Goal: Navigation & Orientation: Understand site structure

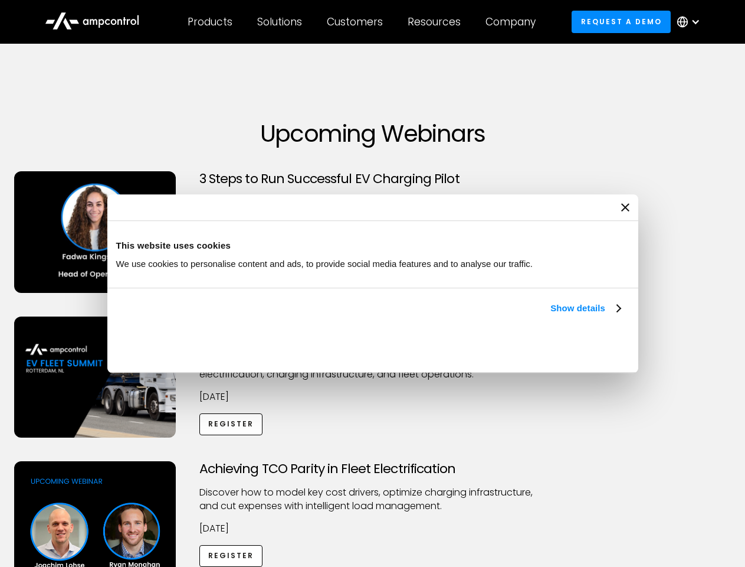
click at [551, 315] on link "Show details" at bounding box center [586, 308] width 70 height 14
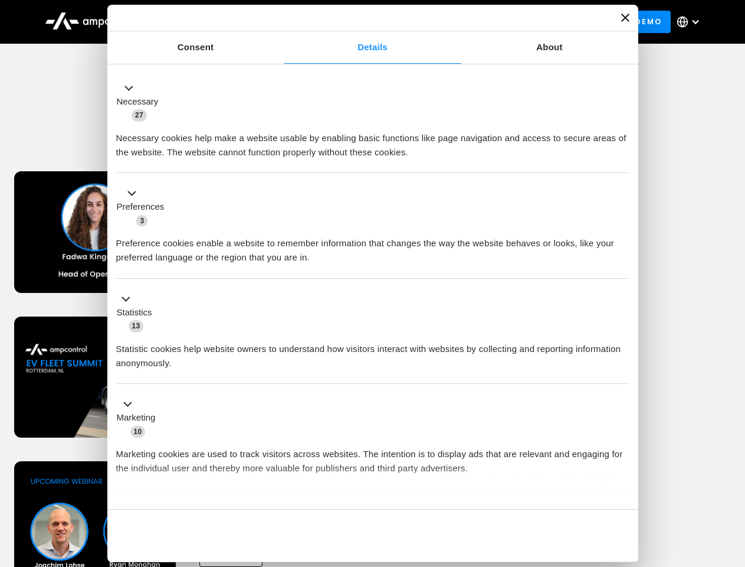
click at [622, 384] on li "Statistics 13 Statistic cookies help website owners to understand how visitors …" at bounding box center [373, 332] width 514 height 106
click at [733, 476] on div "Achieving TCO Parity in Fleet Electrification Discover how to model key cost dr…" at bounding box center [372, 553] width 741 height 185
click at [363, 22] on div "Customers" at bounding box center [355, 21] width 56 height 13
click at [210, 22] on div "Products" at bounding box center [210, 21] width 45 height 13
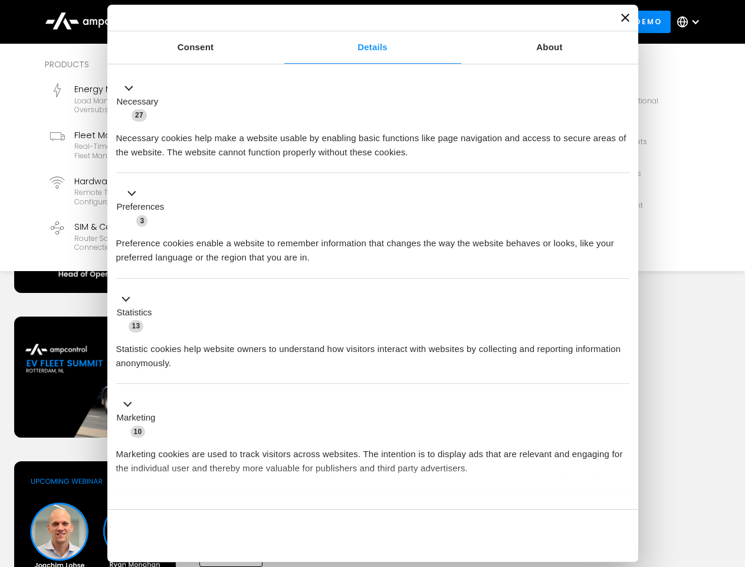
click at [280, 22] on div "Solutions" at bounding box center [279, 21] width 45 height 13
click at [357, 22] on div "Customers" at bounding box center [355, 21] width 56 height 13
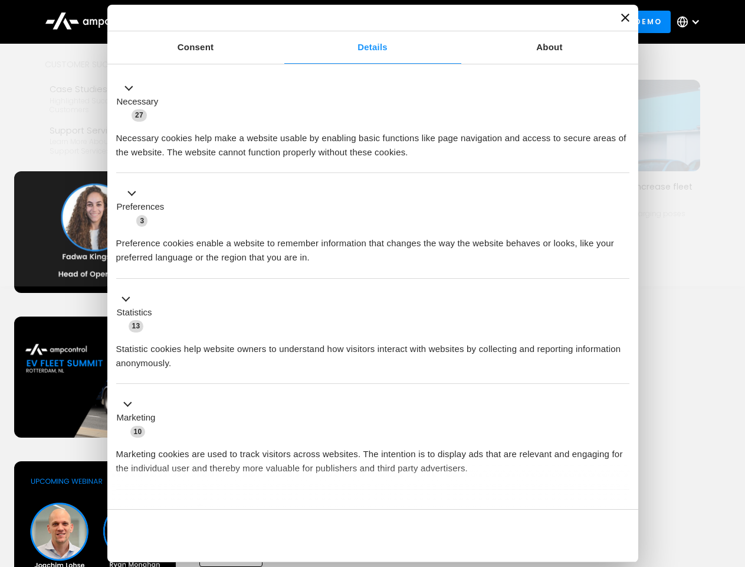
click at [437, 22] on div "Resources" at bounding box center [434, 21] width 53 height 13
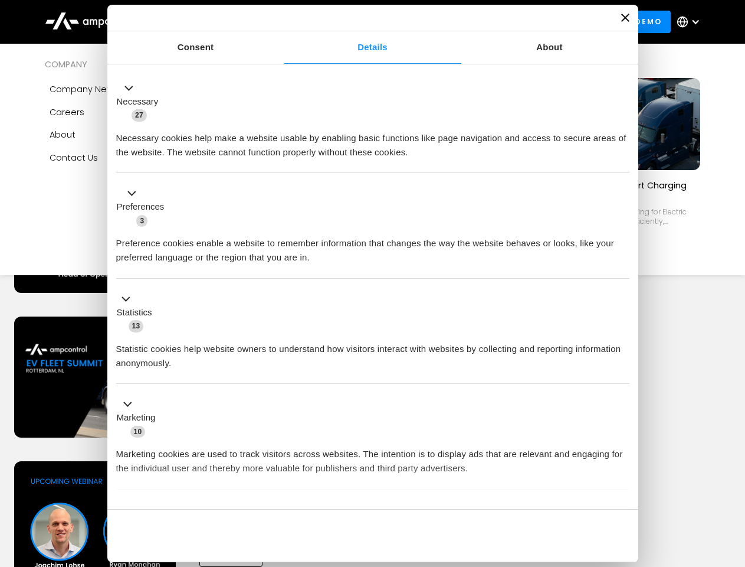
click at [515, 22] on div "Company" at bounding box center [511, 21] width 50 height 13
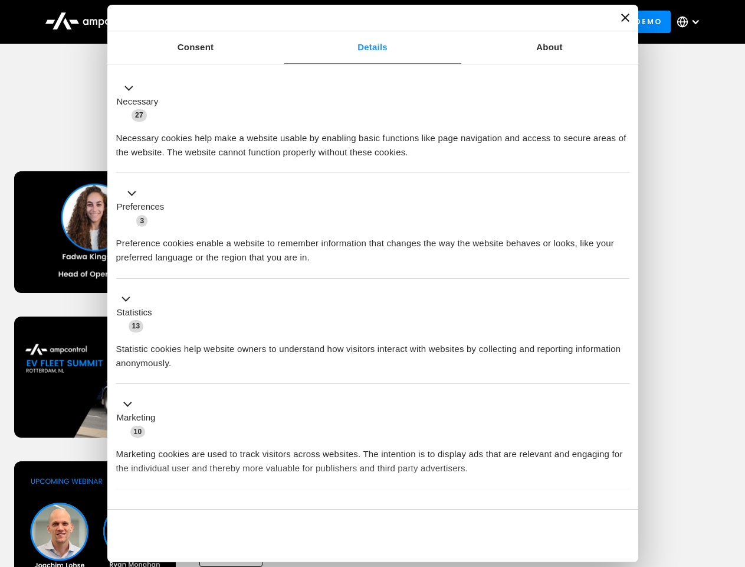
click at [692, 22] on div at bounding box center [695, 21] width 9 height 9
